Goal: Navigation & Orientation: Find specific page/section

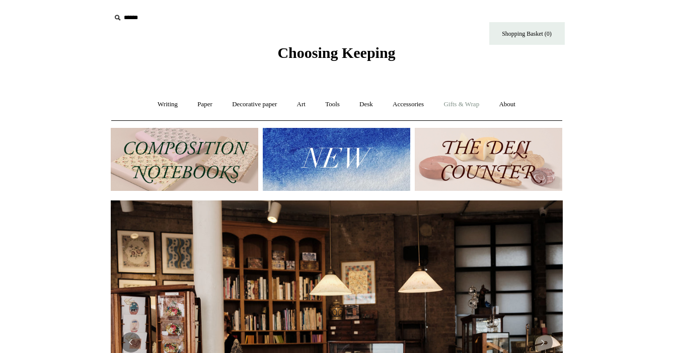
click at [467, 101] on link "Gifts & Wrap +" at bounding box center [461, 104] width 54 height 27
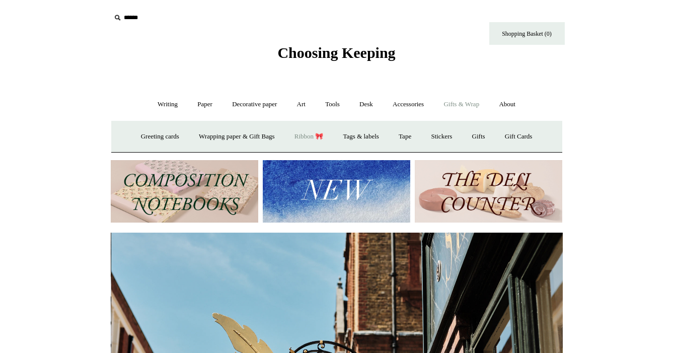
scroll to position [0, 452]
click at [166, 138] on link "Greeting cards +" at bounding box center [160, 136] width 56 height 27
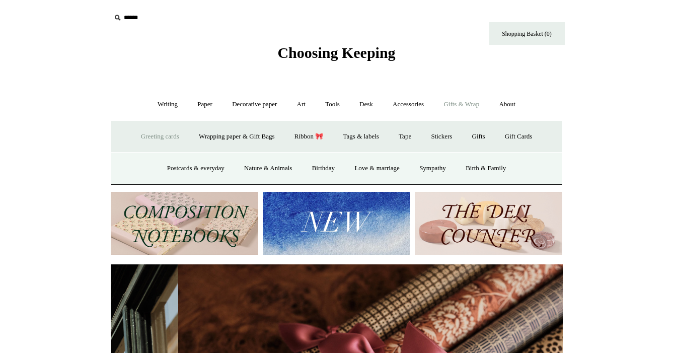
scroll to position [0, 904]
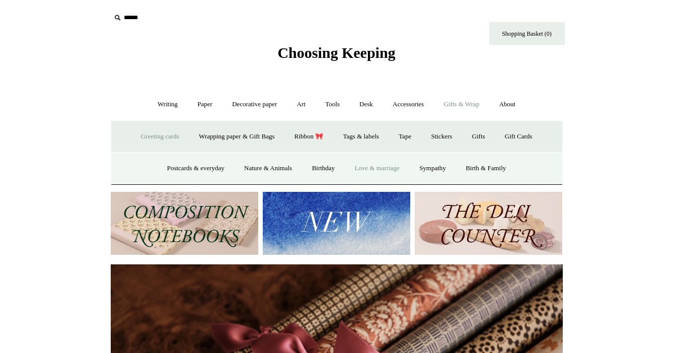
click at [376, 167] on link "Love & marriage" at bounding box center [376, 168] width 63 height 27
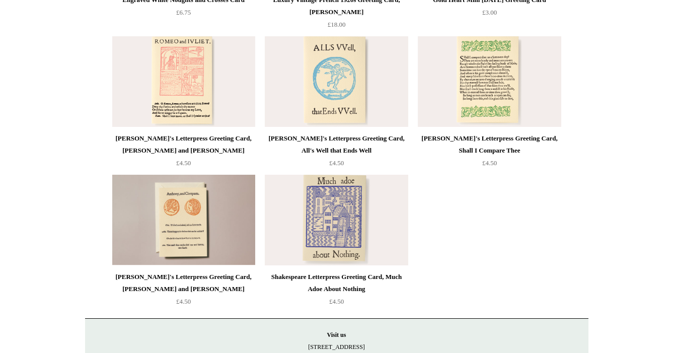
scroll to position [961, 0]
